Goal: Find specific page/section: Find specific page/section

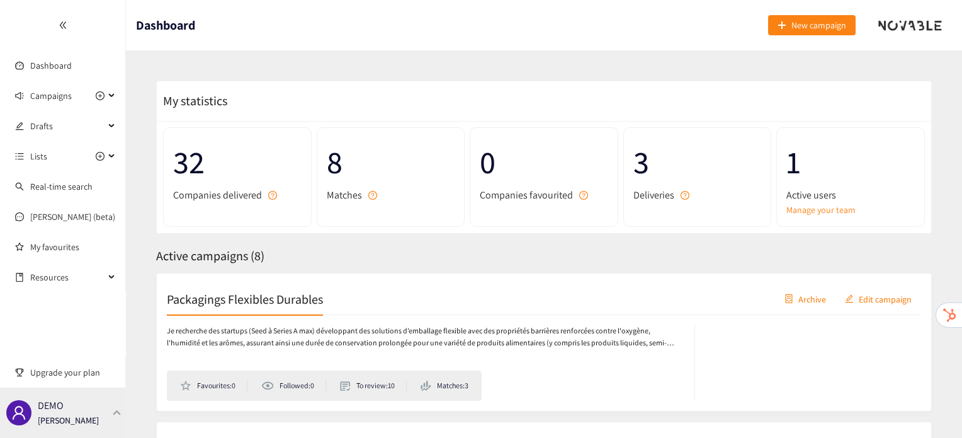
click at [112, 406] on div "DEMO Irene Violetta" at bounding box center [63, 412] width 126 height 50
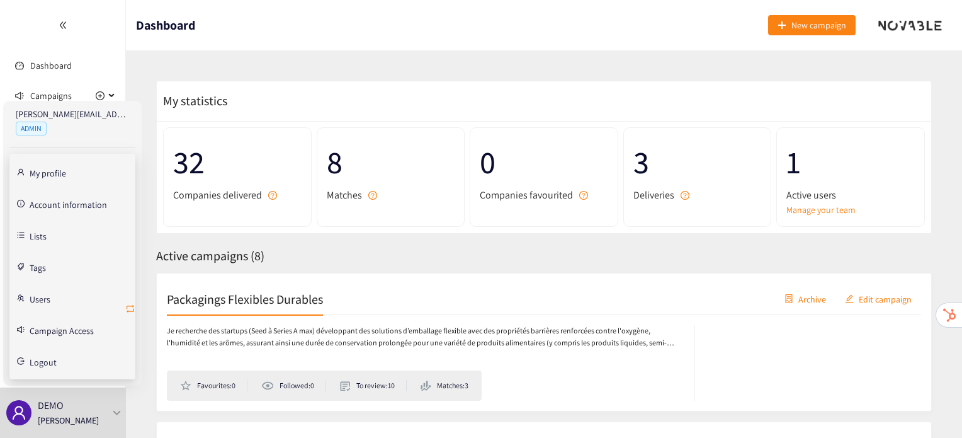
click at [130, 304] on icon "retweet" at bounding box center [130, 309] width 10 height 10
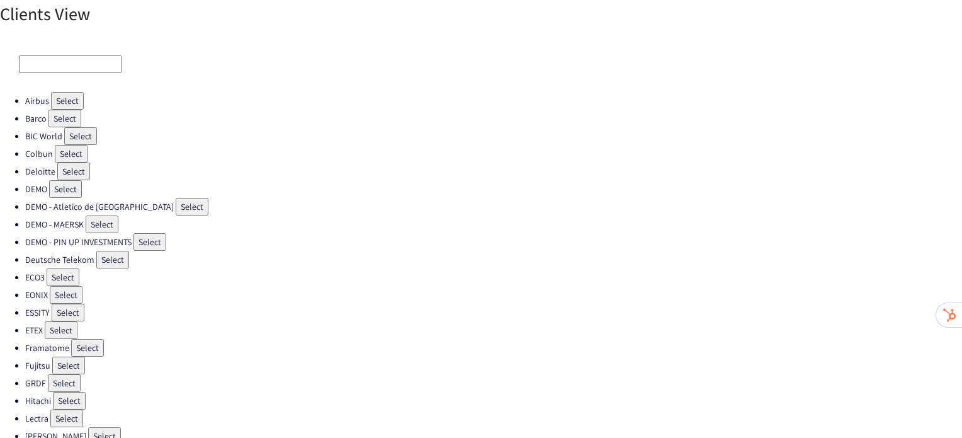
scroll to position [8, 0]
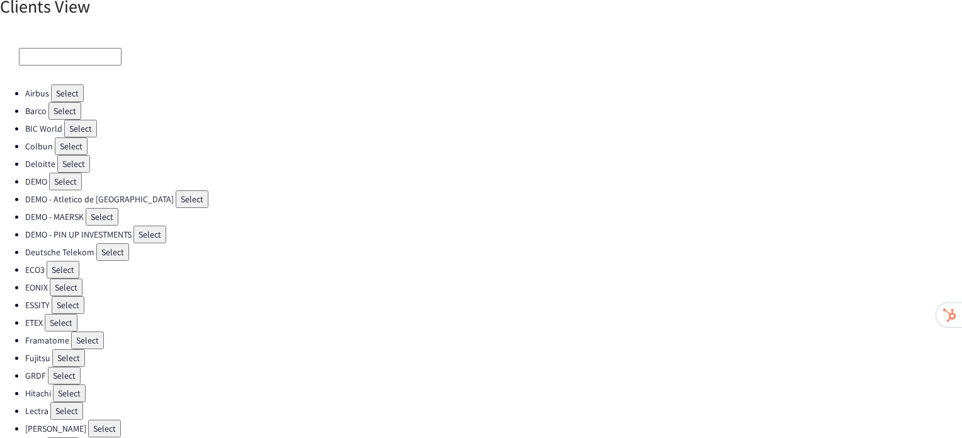
click at [50, 266] on button "Select" at bounding box center [63, 270] width 33 height 18
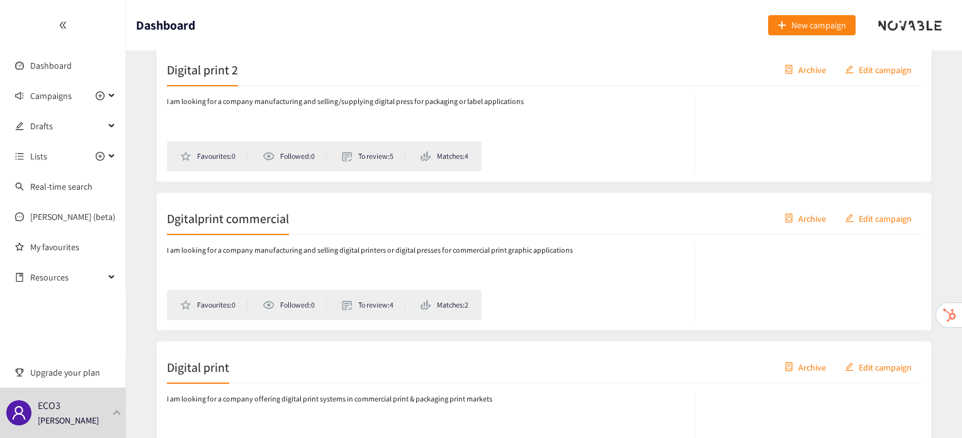
scroll to position [203, 0]
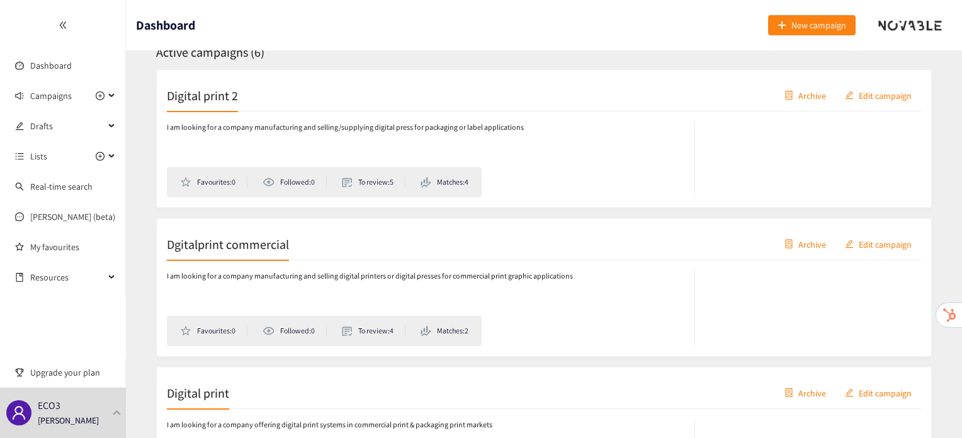
click at [219, 94] on h2 "Digital print 2" at bounding box center [202, 95] width 71 height 18
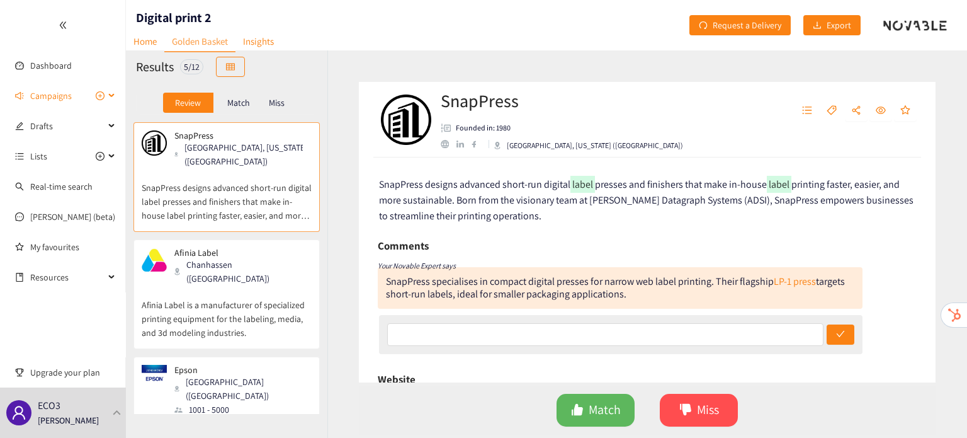
click at [54, 100] on span "Campaigns" at bounding box center [51, 95] width 42 height 25
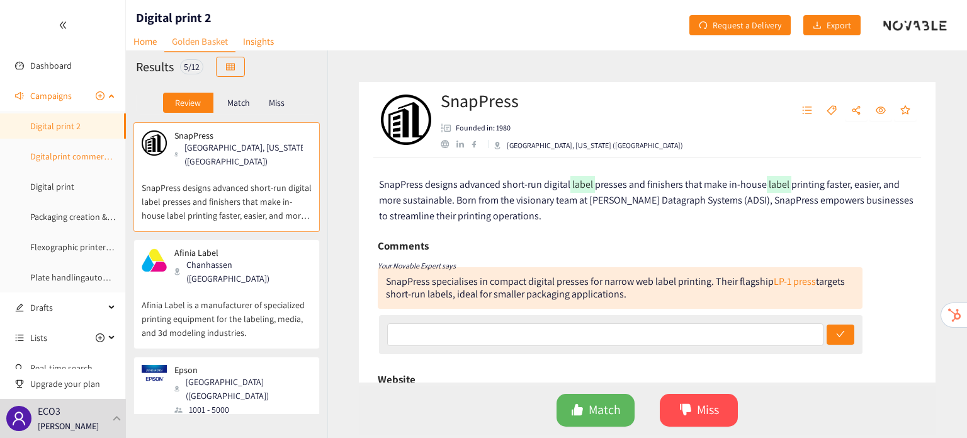
click at [61, 159] on link "Dgitalprint commercial" at bounding box center [73, 156] width 86 height 11
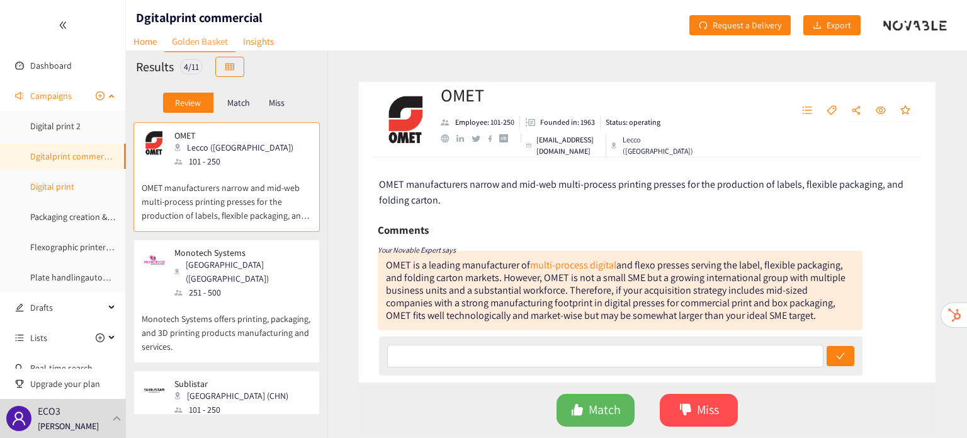
click at [64, 186] on link "Digital print" at bounding box center [52, 186] width 44 height 11
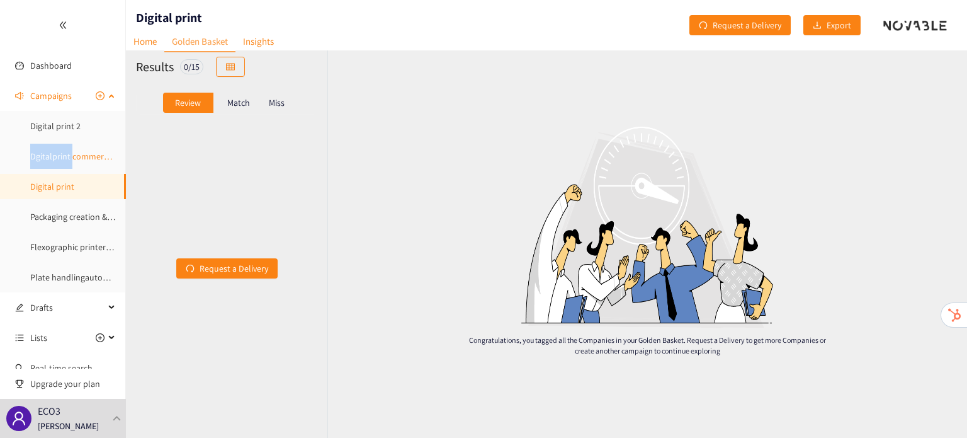
click at [73, 147] on ul "Digital print 2 Dgitalprint commercial Digital print Packaging creation & desig…" at bounding box center [62, 201] width 125 height 176
click at [73, 151] on link "Dgitalprint commercial" at bounding box center [73, 156] width 86 height 11
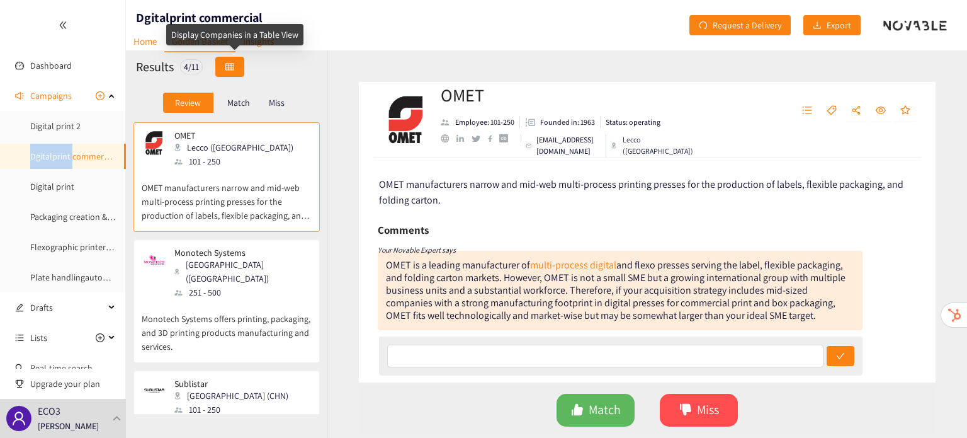
click at [237, 60] on button "button" at bounding box center [229, 67] width 29 height 20
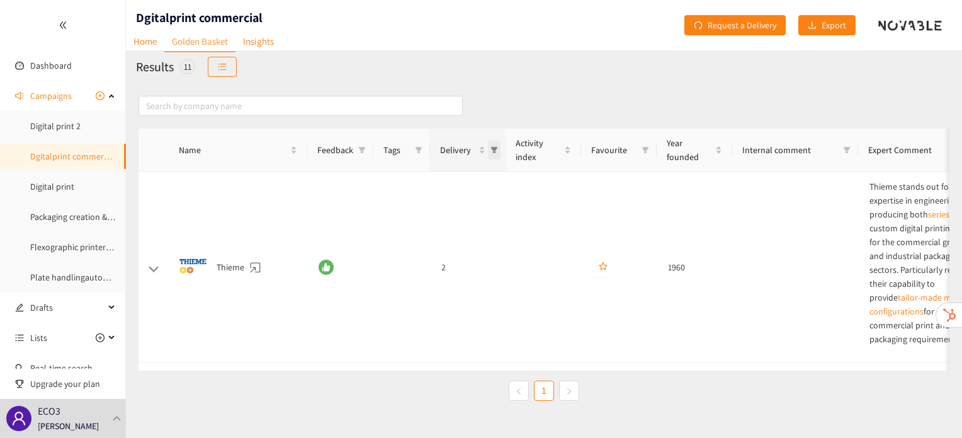
click at [498, 145] on span "Delivery" at bounding box center [494, 149] width 13 height 19
click at [453, 230] on span "2" at bounding box center [439, 225] width 110 height 14
checkbox input "true"
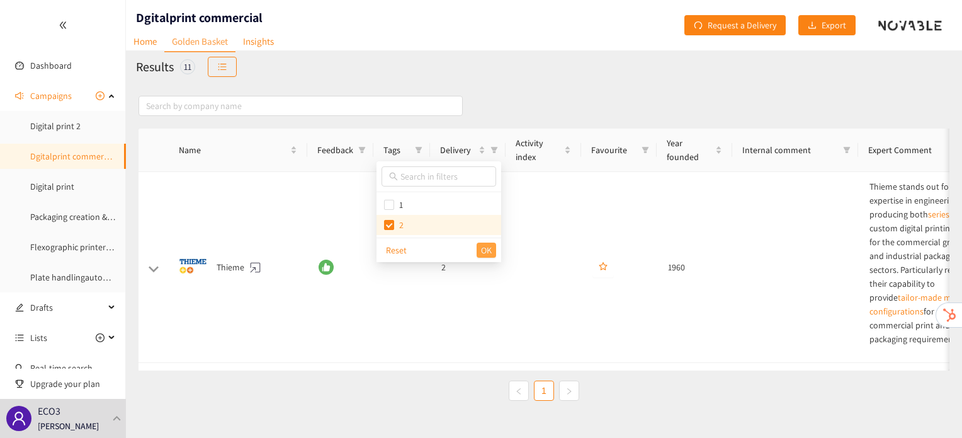
click at [484, 250] on span "OK" at bounding box center [486, 250] width 11 height 14
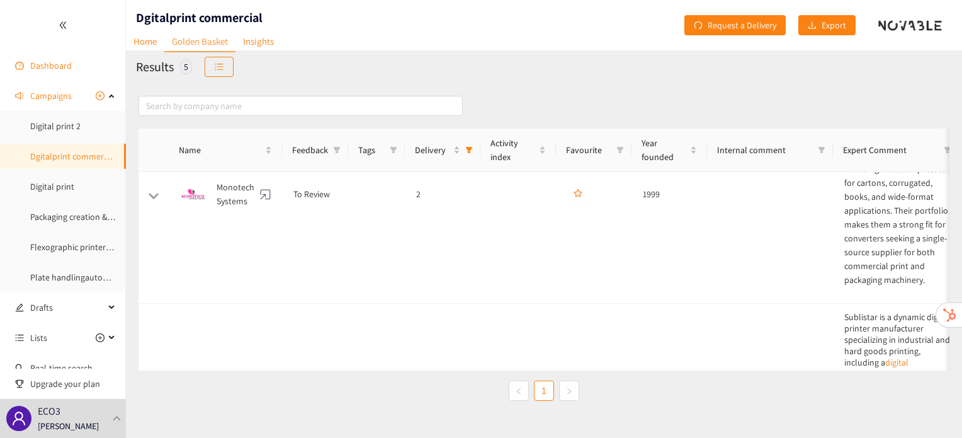
click at [37, 70] on link "Dashboard" at bounding box center [51, 65] width 42 height 11
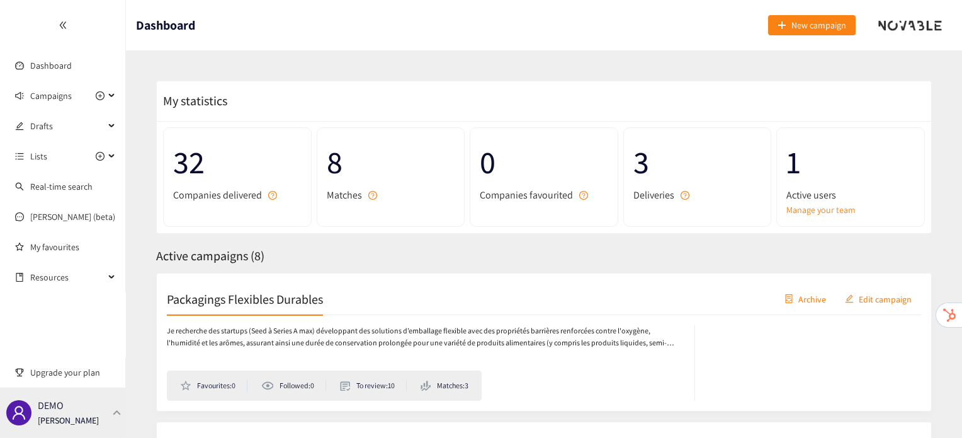
click at [118, 416] on div "DEMO [PERSON_NAME]" at bounding box center [63, 412] width 126 height 50
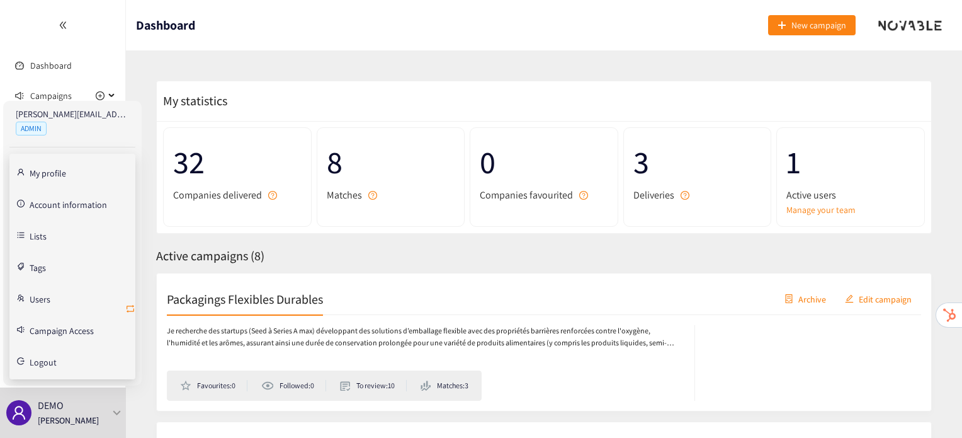
click at [128, 310] on icon "retweet" at bounding box center [131, 309] width 8 height 8
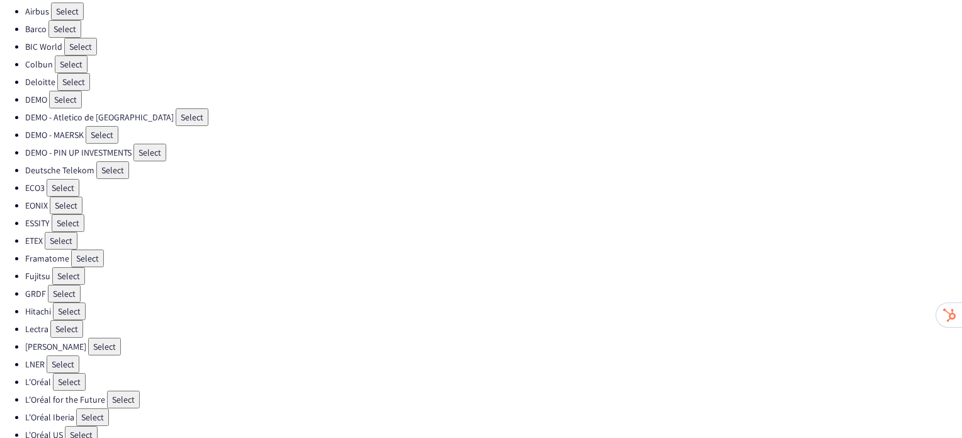
scroll to position [91, 0]
click at [55, 237] on button "Select" at bounding box center [61, 240] width 33 height 18
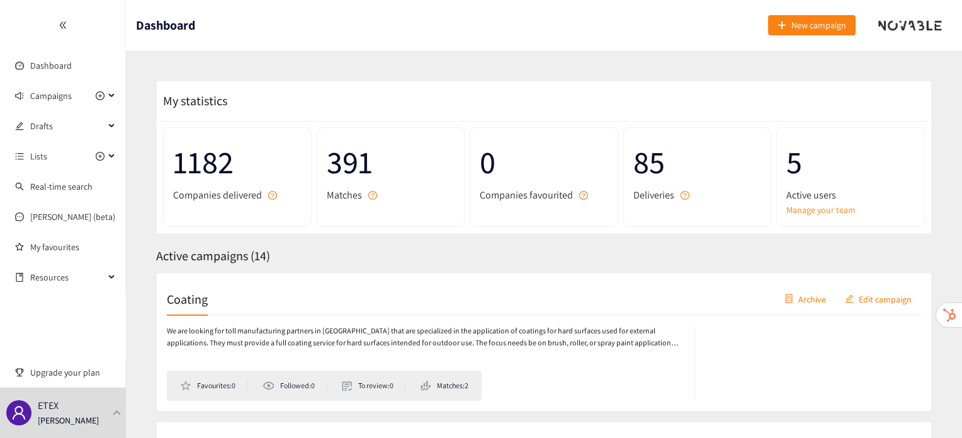
click at [183, 301] on h2 "Coating" at bounding box center [187, 299] width 41 height 18
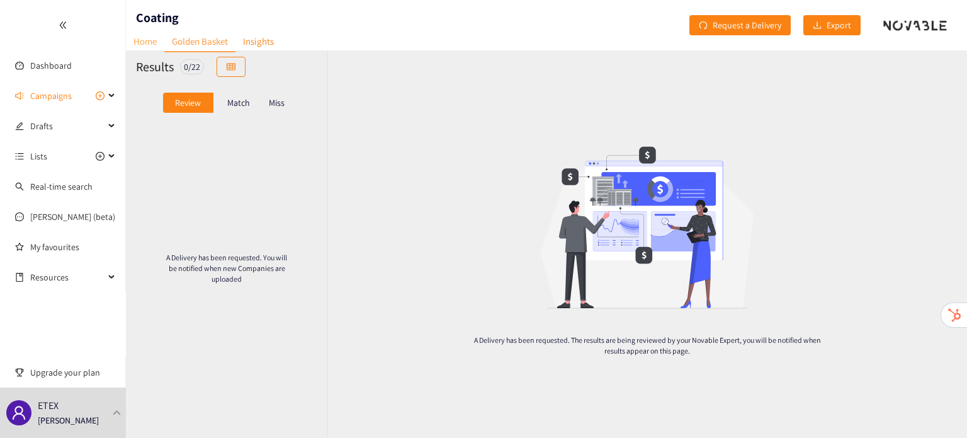
click at [137, 43] on link "Home" at bounding box center [145, 41] width 38 height 20
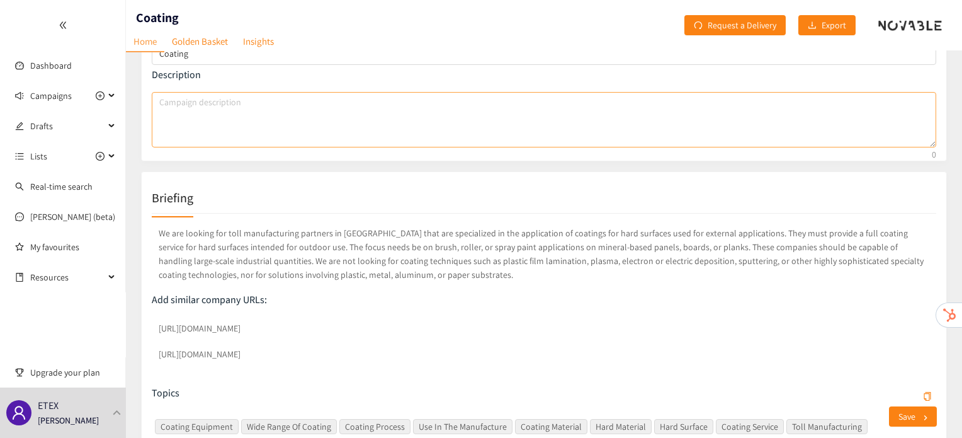
scroll to position [126, 0]
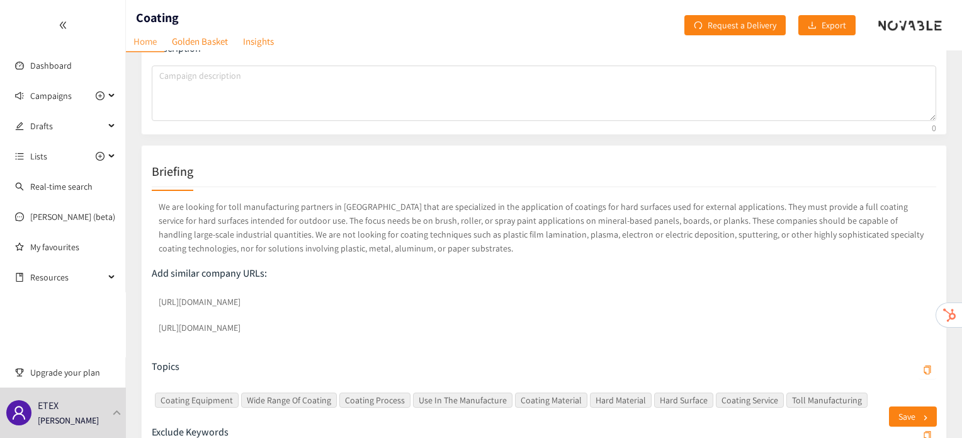
click at [137, 297] on div "Campaign Data Name Coating Description Briefing We are looking for toll manufac…" at bounding box center [536, 346] width 821 height 812
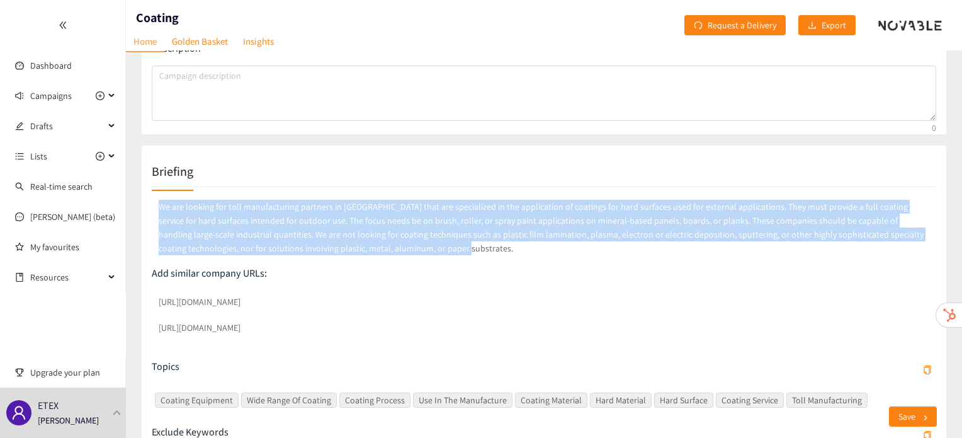
drag, startPoint x: 420, startPoint y: 249, endPoint x: 150, endPoint y: 198, distance: 274.9
click at [150, 198] on div "Briefing We are looking for toll manufacturing partners in Europe that are spec…" at bounding box center [544, 333] width 806 height 377
copy p "We are looking for toll manufacturing partners in Europe that are specialized i…"
click at [420, 262] on div "We are looking for toll manufacturing partners in Europe that are specialized i…" at bounding box center [544, 231] width 785 height 69
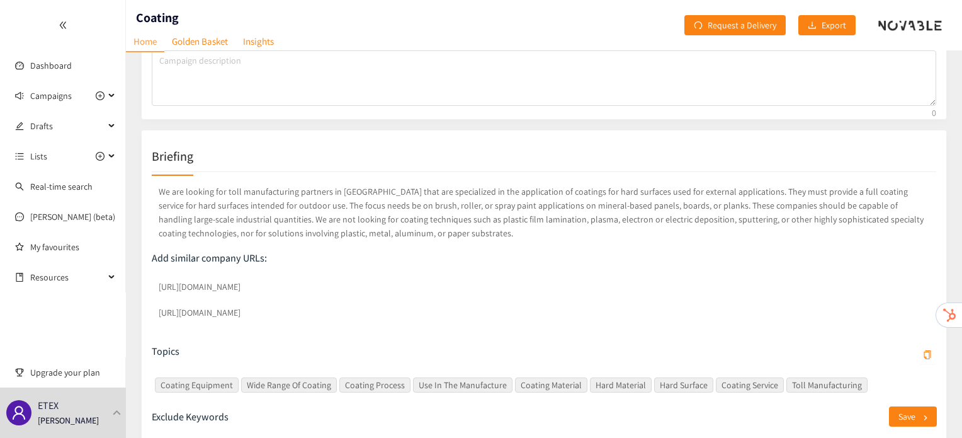
scroll to position [0, 0]
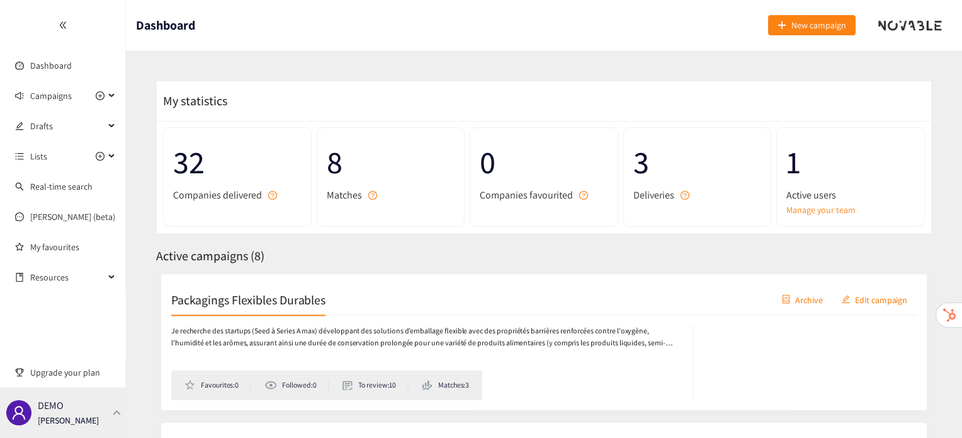
click at [118, 402] on div "DEMO [PERSON_NAME]" at bounding box center [63, 412] width 126 height 50
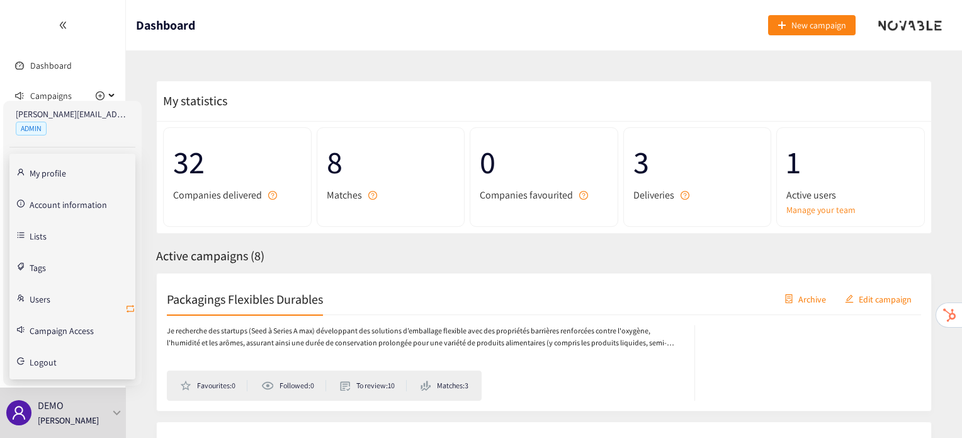
click at [131, 307] on icon "retweet" at bounding box center [130, 309] width 10 height 10
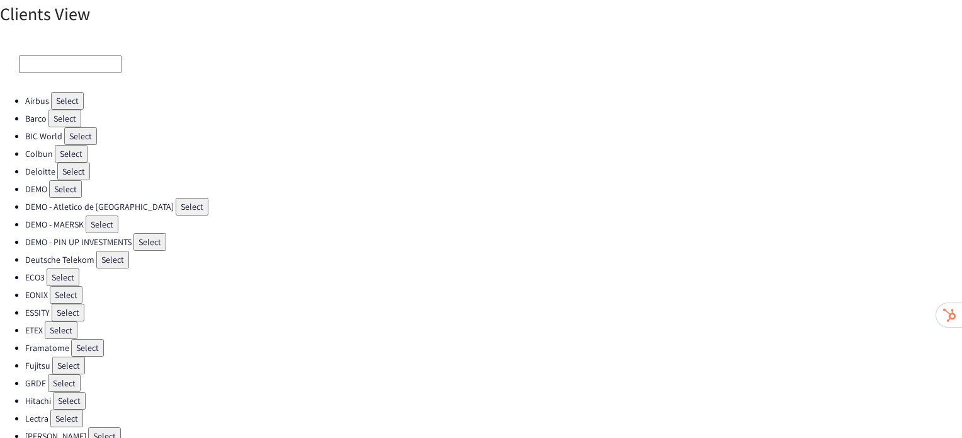
scroll to position [356, 0]
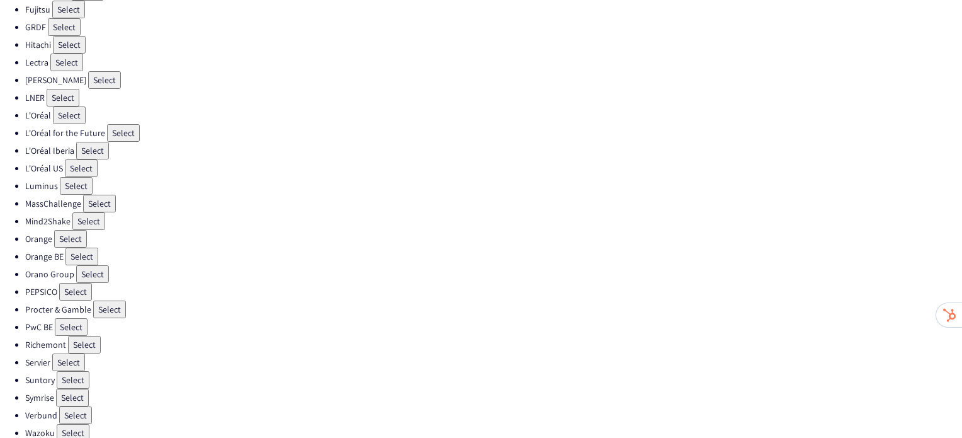
click at [81, 283] on button "Select" at bounding box center [75, 292] width 33 height 18
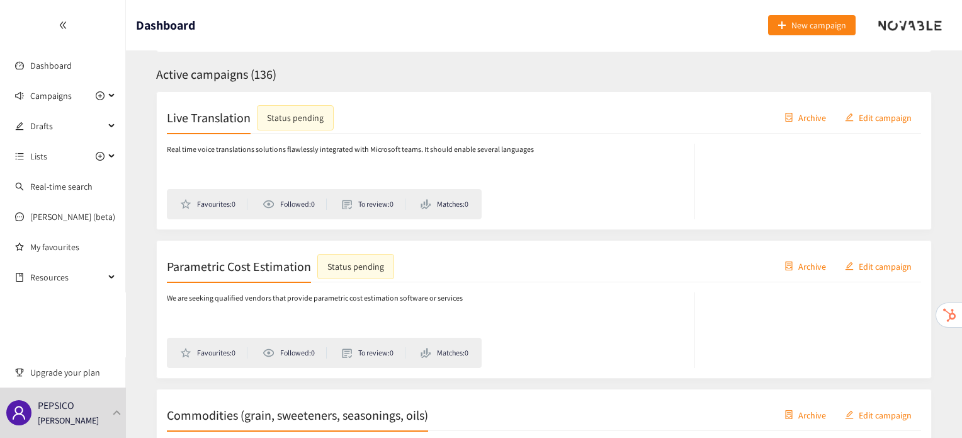
scroll to position [322, 0]
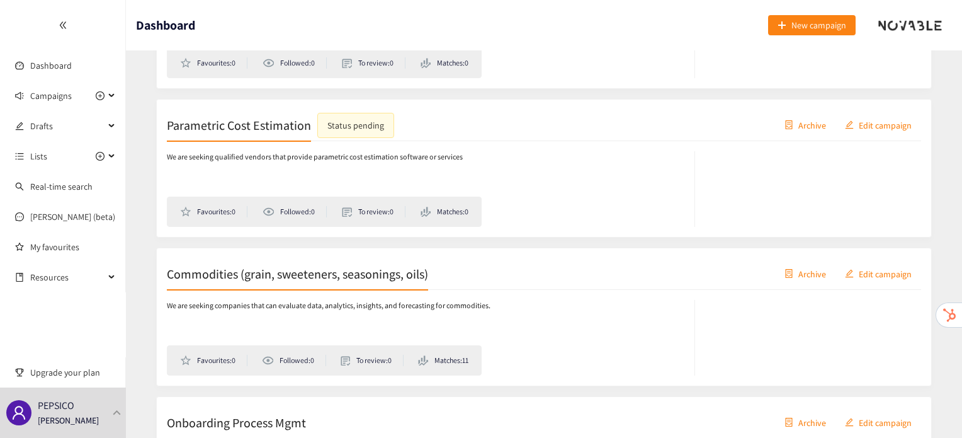
click at [232, 278] on h2 "Commodities (grain, sweeteners, seasonings, oils)" at bounding box center [297, 274] width 261 height 18
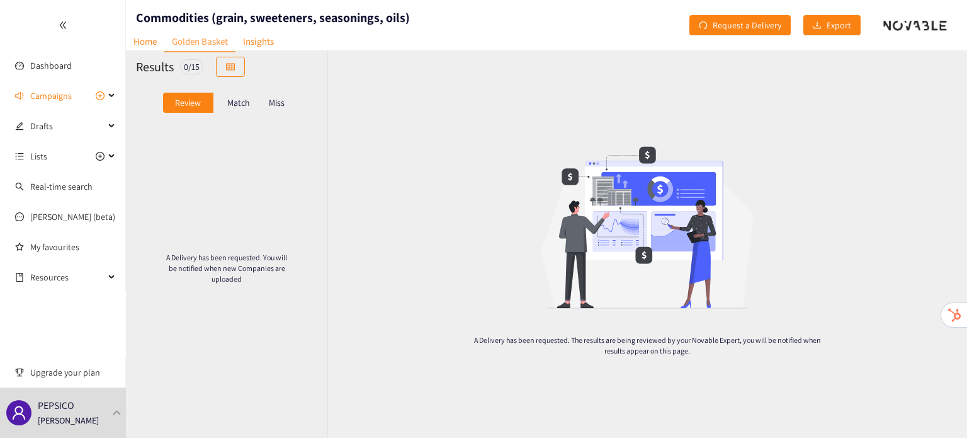
click at [245, 103] on p "Match" at bounding box center [238, 103] width 23 height 10
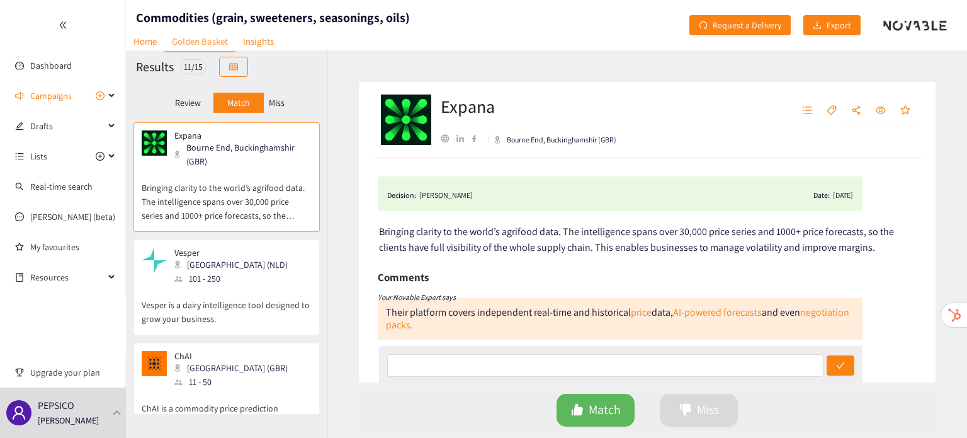
click at [275, 100] on p "Miss" at bounding box center [277, 103] width 16 height 10
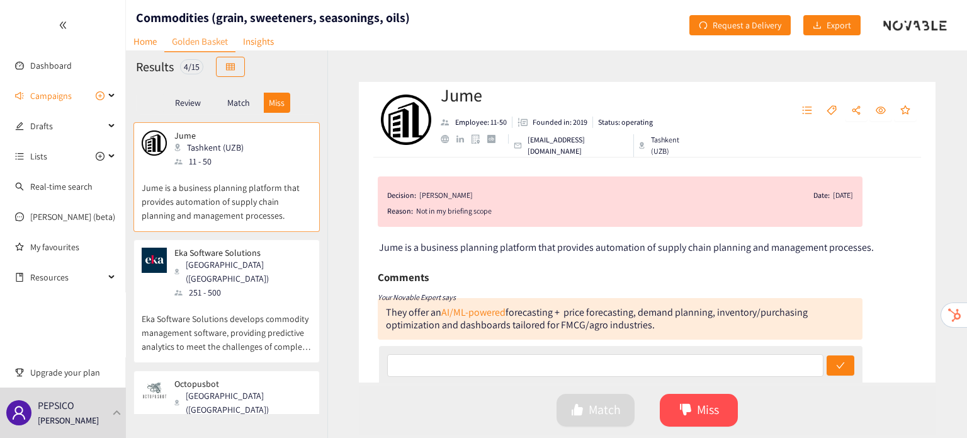
click at [253, 285] on div "251 - 500" at bounding box center [242, 292] width 136 height 14
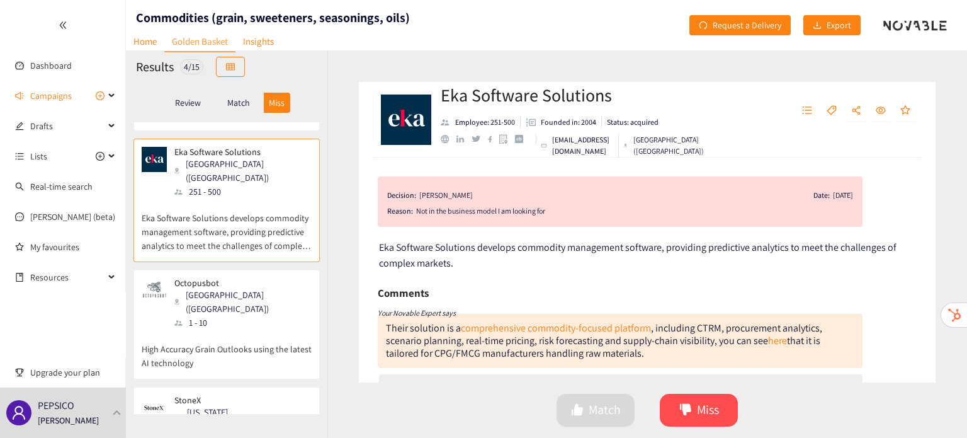
click at [262, 329] on p "High Accuracy Grain Outlooks using the latest AI technology" at bounding box center [227, 349] width 170 height 40
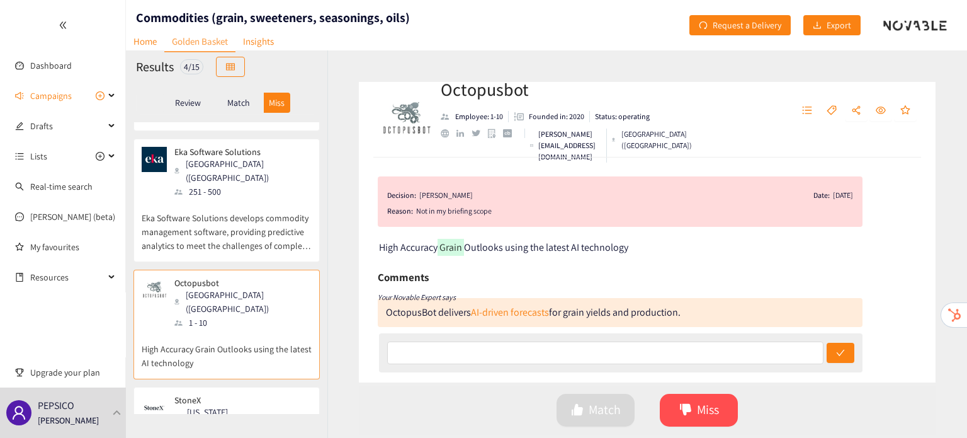
scroll to position [161, 0]
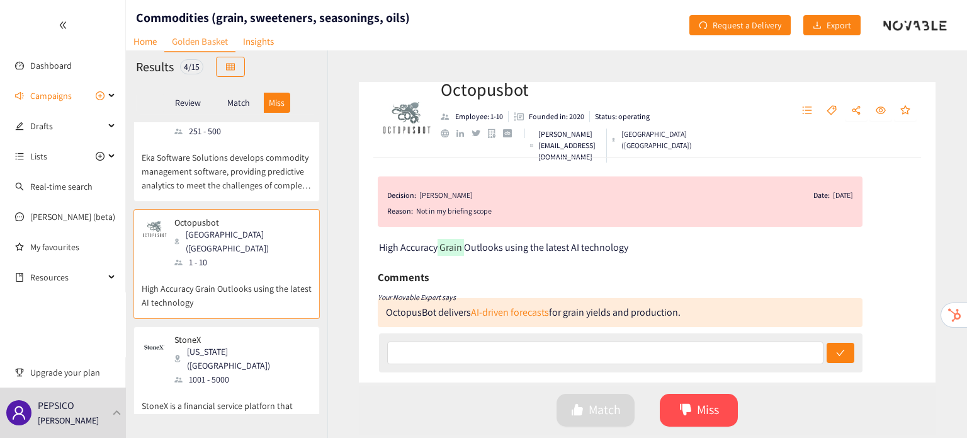
drag, startPoint x: 262, startPoint y: 322, endPoint x: 219, endPoint y: 331, distance: 43.7
click at [219, 372] on div "1001 - 5000" at bounding box center [242, 379] width 136 height 14
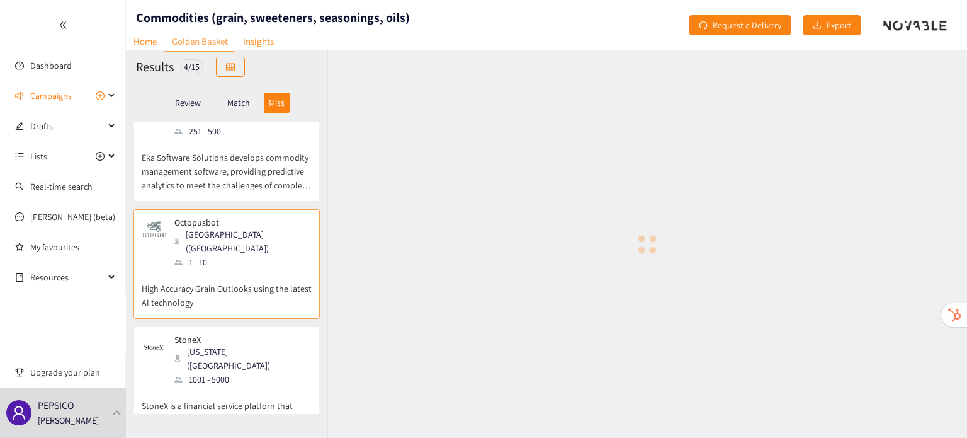
scroll to position [0, 0]
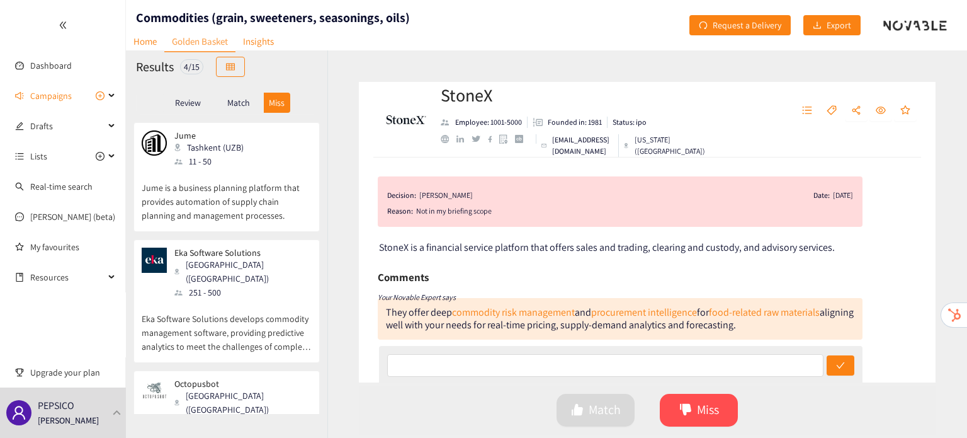
click at [246, 106] on p "Match" at bounding box center [238, 103] width 23 height 10
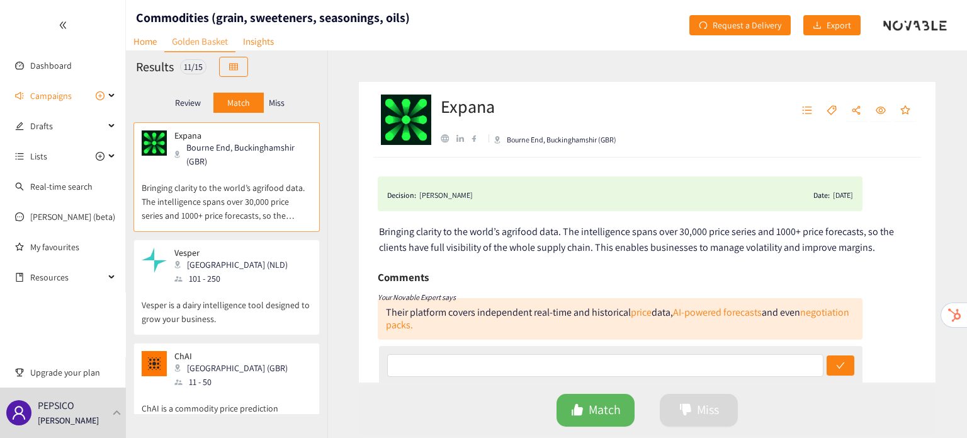
click at [137, 15] on h1 "Commodities (grain, sweeteners, seasonings, oils)" at bounding box center [273, 18] width 274 height 18
